Goal: Task Accomplishment & Management: Manage account settings

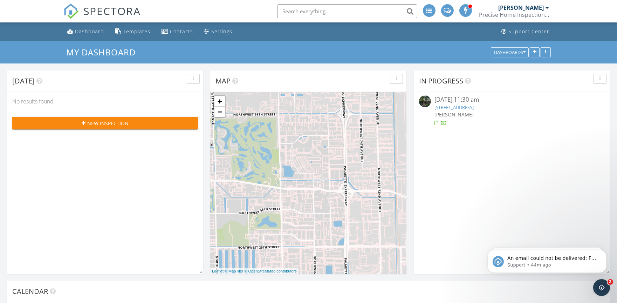
scroll to position [580, 630]
click at [580, 265] on p "Support • 44m ago" at bounding box center [552, 265] width 90 height 6
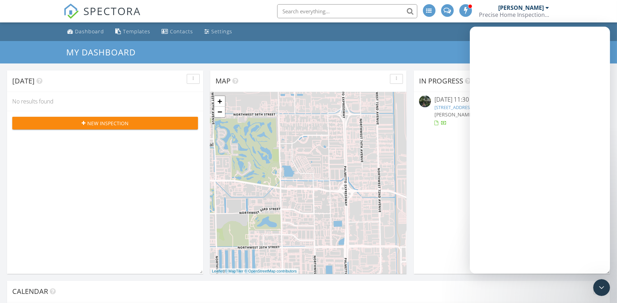
scroll to position [0, 0]
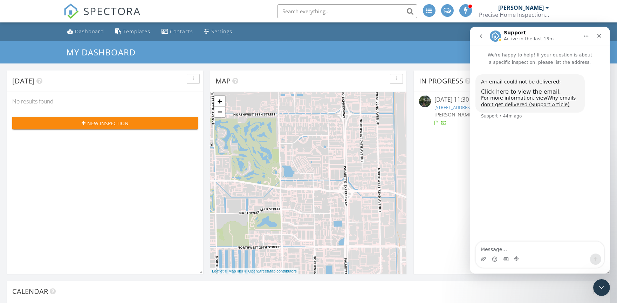
click at [478, 38] on icon "go back" at bounding box center [481, 36] width 6 height 6
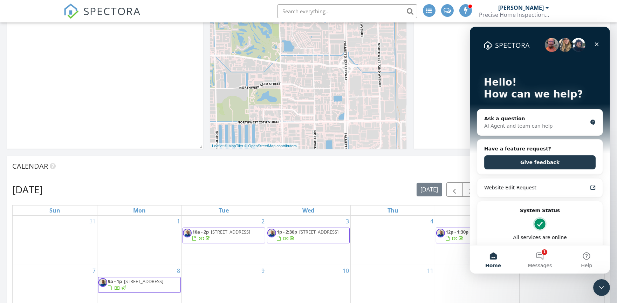
scroll to position [124, 0]
click at [540, 257] on button "1 Messages" at bounding box center [539, 259] width 47 height 28
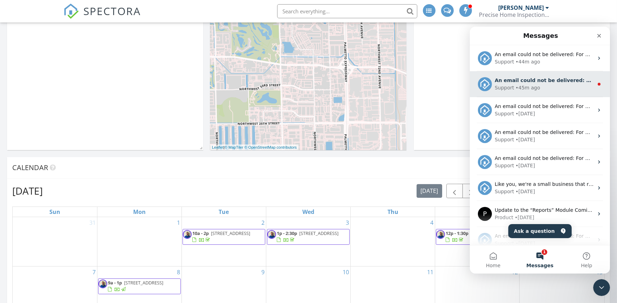
click at [555, 86] on div "Support • 45m ago" at bounding box center [544, 87] width 99 height 7
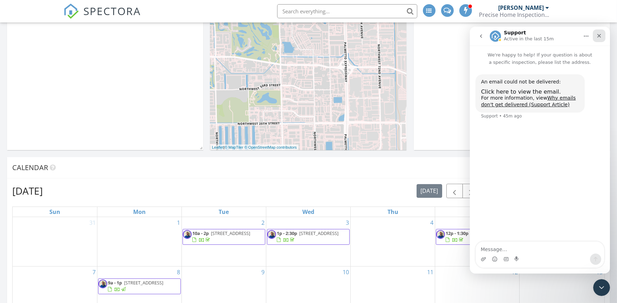
click at [598, 36] on icon "Close" at bounding box center [599, 36] width 4 height 4
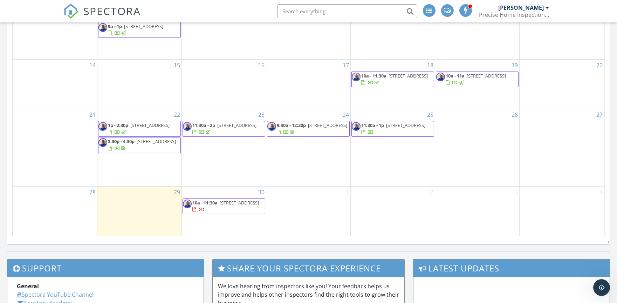
scroll to position [381, 0]
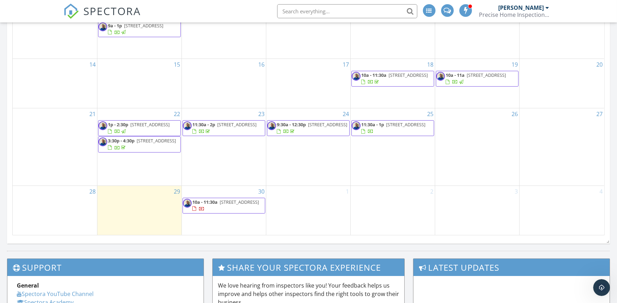
click at [222, 214] on div "30 10a - 11:30a [STREET_ADDRESS]" at bounding box center [224, 210] width 84 height 49
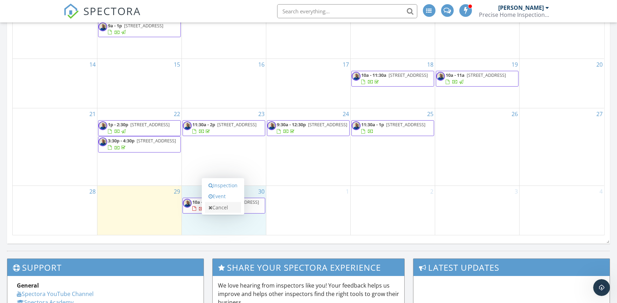
click at [222, 209] on link "Cancel" at bounding box center [223, 207] width 36 height 11
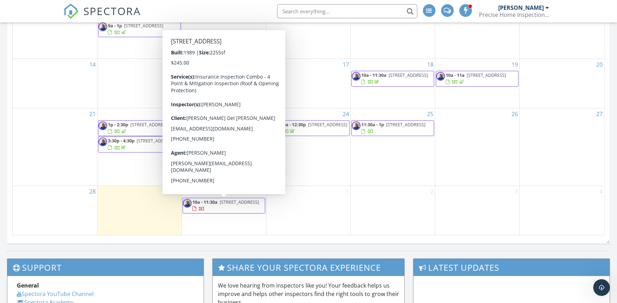
click at [228, 205] on span "[STREET_ADDRESS]" at bounding box center [239, 202] width 39 height 6
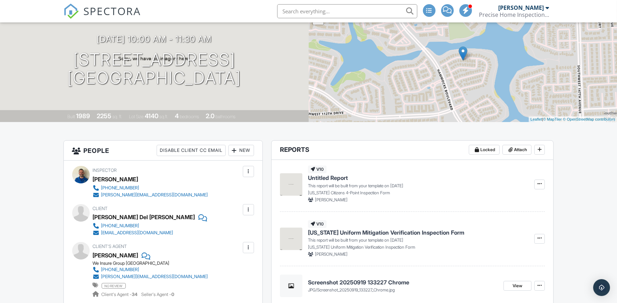
scroll to position [64, 0]
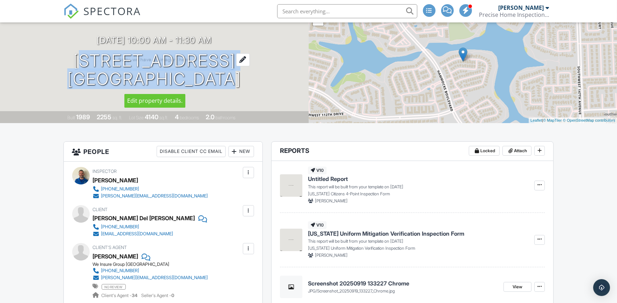
drag, startPoint x: 48, startPoint y: 63, endPoint x: 252, endPoint y: 80, distance: 205.5
click at [241, 80] on h1 "15086 SW 108th Terrace Miami, FL 33196" at bounding box center [154, 70] width 174 height 37
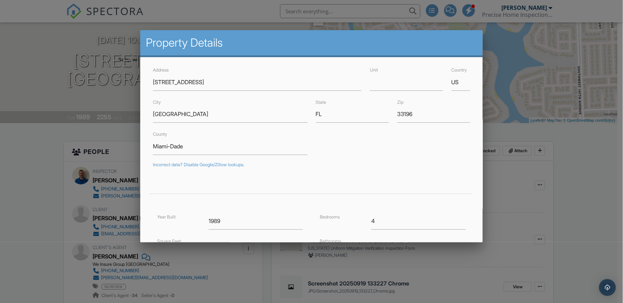
click at [507, 218] on div at bounding box center [311, 154] width 623 height 379
